Goal: Entertainment & Leisure: Consume media (video, audio)

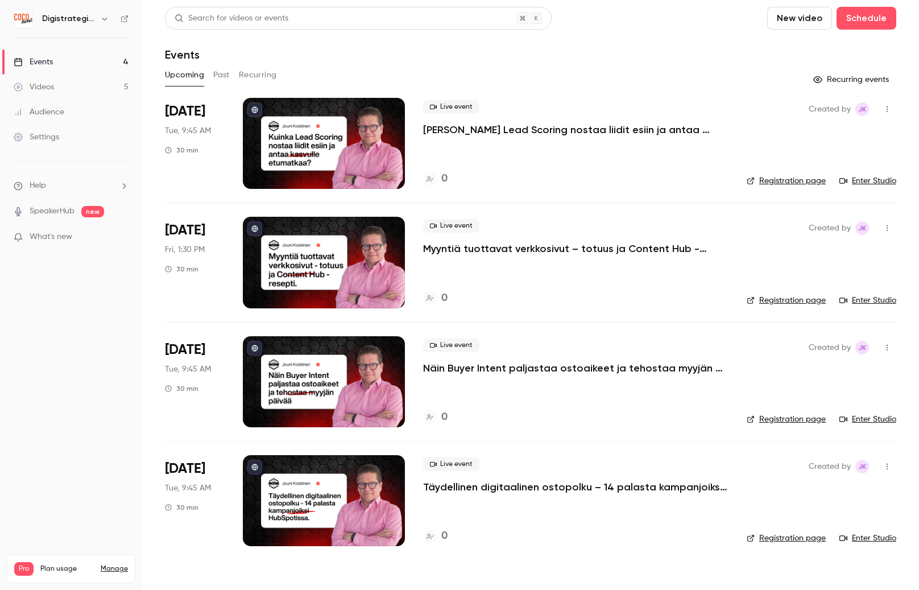
click at [356, 137] on div at bounding box center [324, 143] width 162 height 91
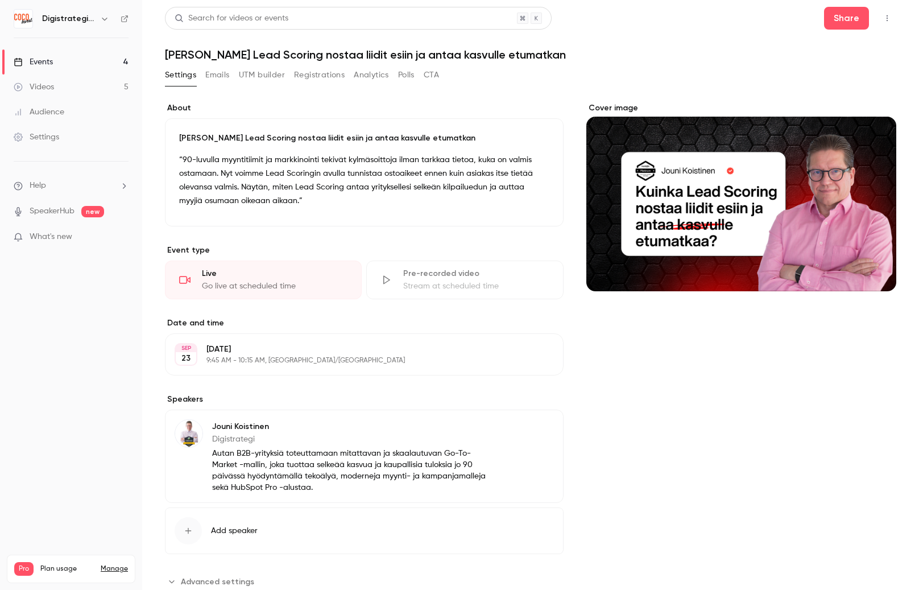
click at [887, 15] on icon "button" at bounding box center [887, 18] width 1 height 6
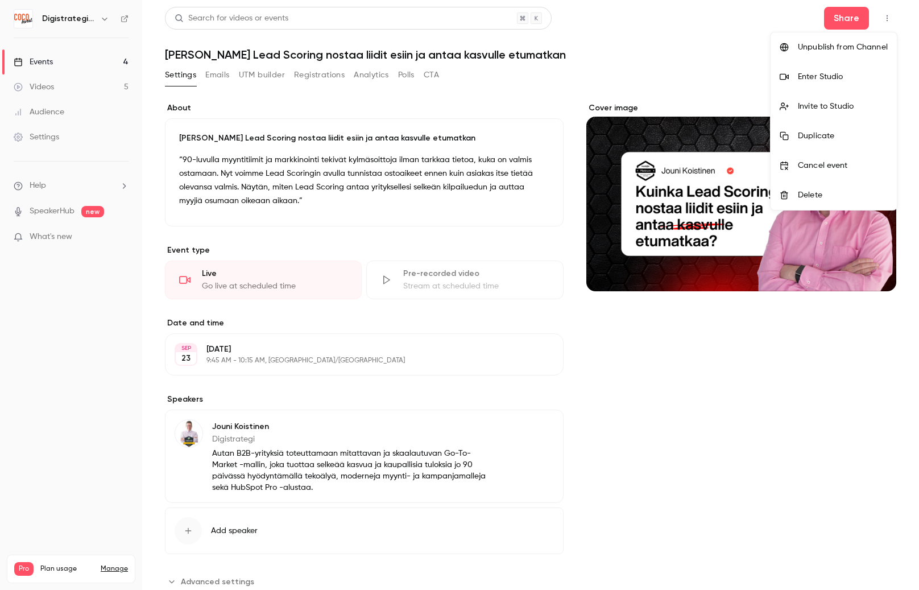
click at [841, 72] on div "Enter Studio" at bounding box center [843, 76] width 90 height 11
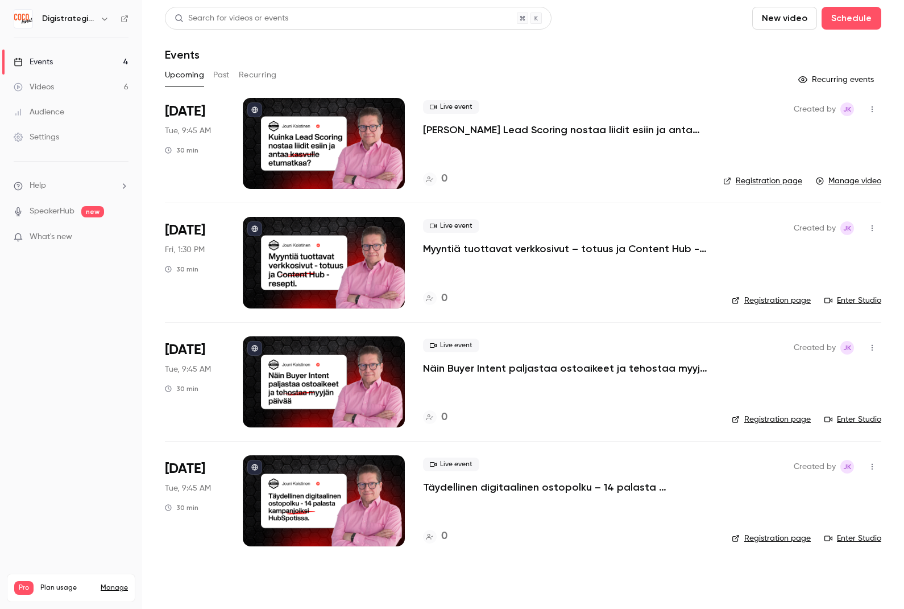
click at [224, 76] on button "Past" at bounding box center [221, 75] width 16 height 18
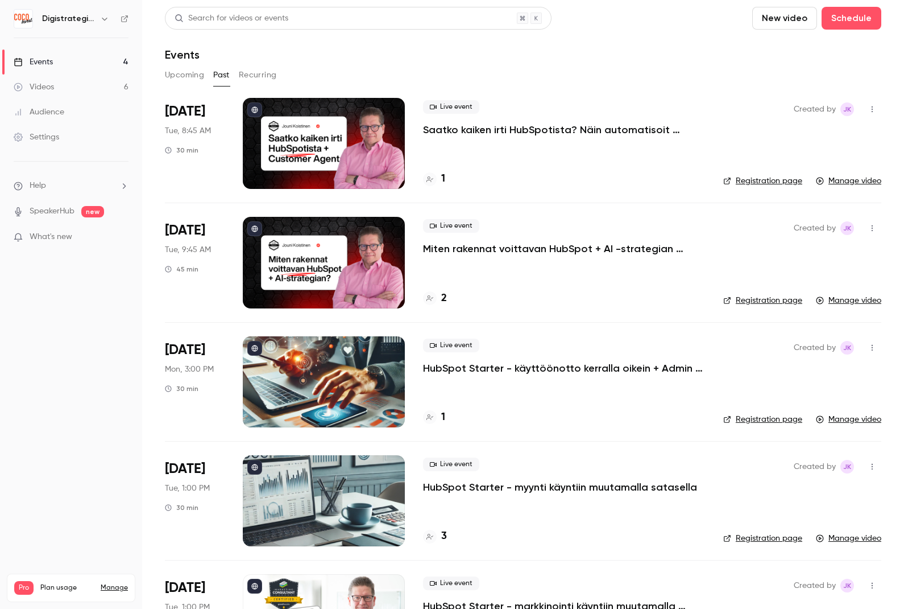
click at [48, 85] on div "Videos" at bounding box center [34, 86] width 40 height 11
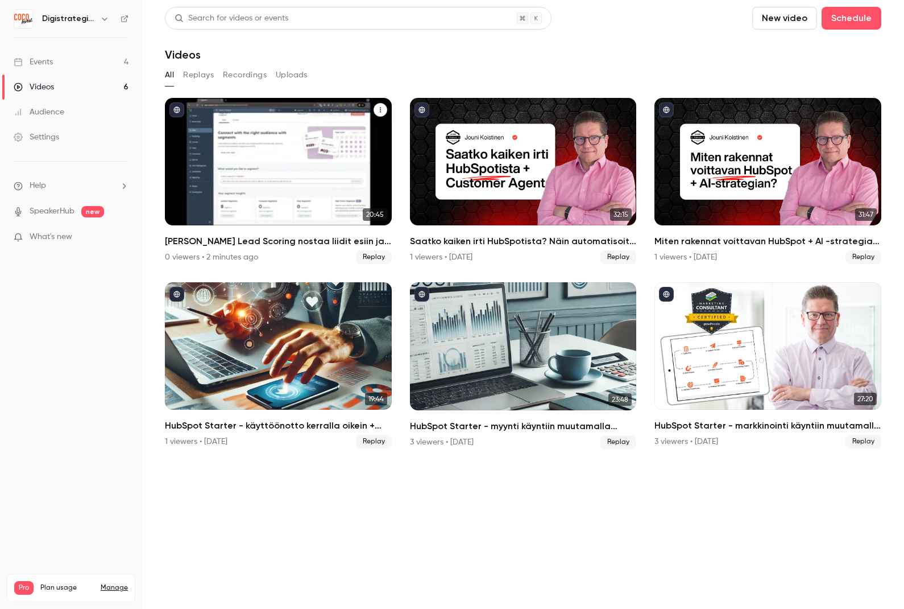
click at [257, 165] on div "Kuinka Lead Scoring nostaa liidit esiin ja antaa kasvulle etumatkan" at bounding box center [278, 161] width 227 height 127
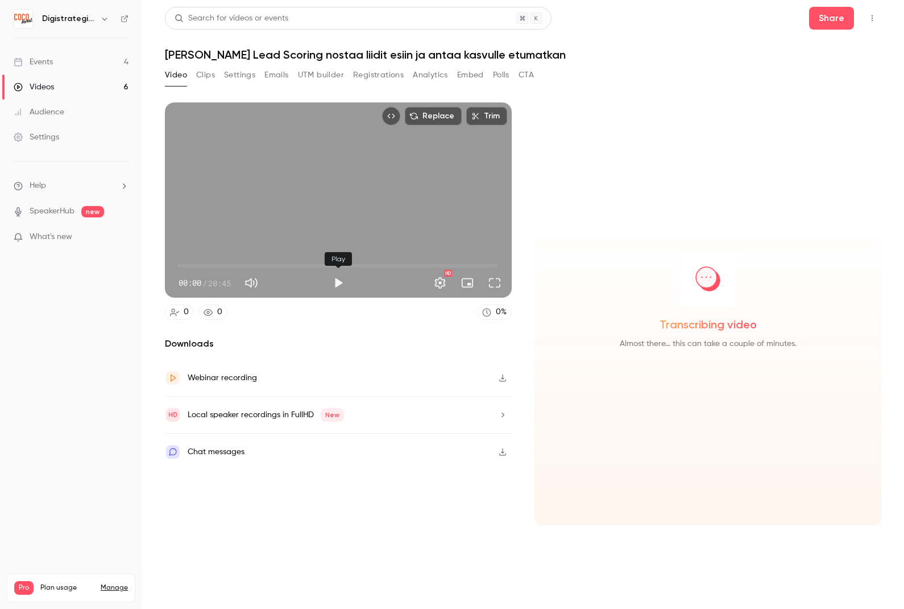
click at [342, 281] on button "Play" at bounding box center [338, 282] width 23 height 23
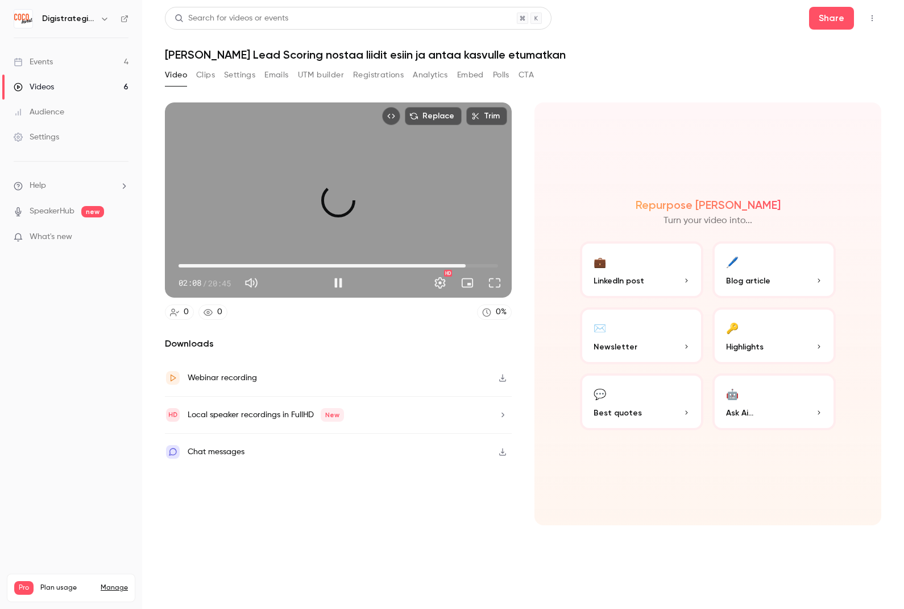
click at [466, 265] on span "18:38" at bounding box center [339, 266] width 320 height 18
drag, startPoint x: 472, startPoint y: 263, endPoint x: 488, endPoint y: 264, distance: 15.9
click at [490, 264] on span "20:16" at bounding box center [490, 265] width 3 height 3
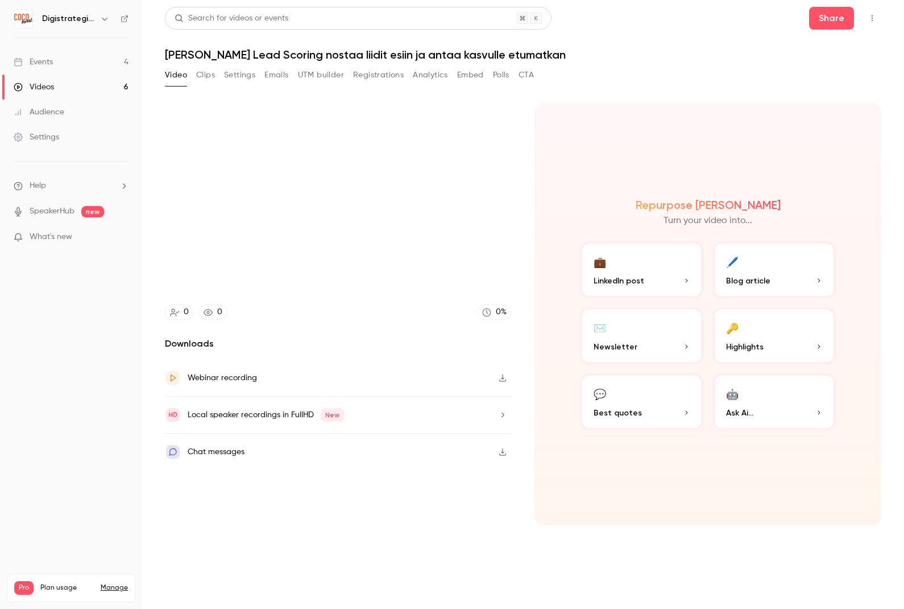
type input "******"
